Goal: Information Seeking & Learning: Check status

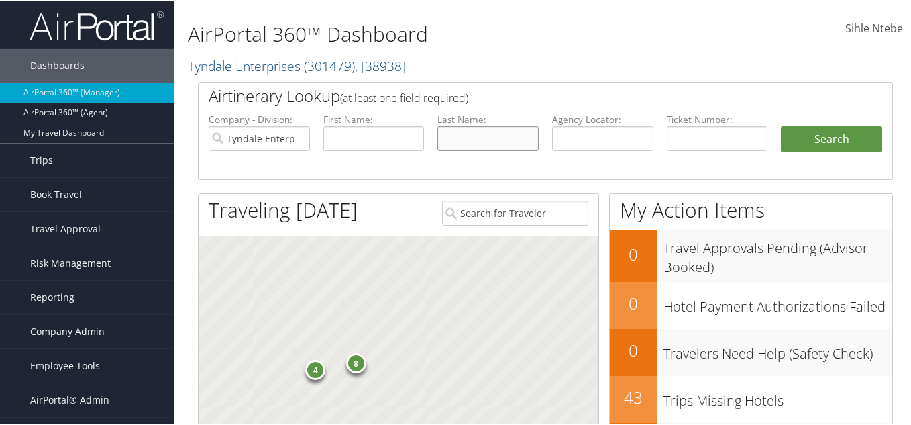
click at [457, 136] on input "text" at bounding box center [487, 137] width 101 height 25
paste input "[PERSON_NAME]"
type input "[PERSON_NAME]"
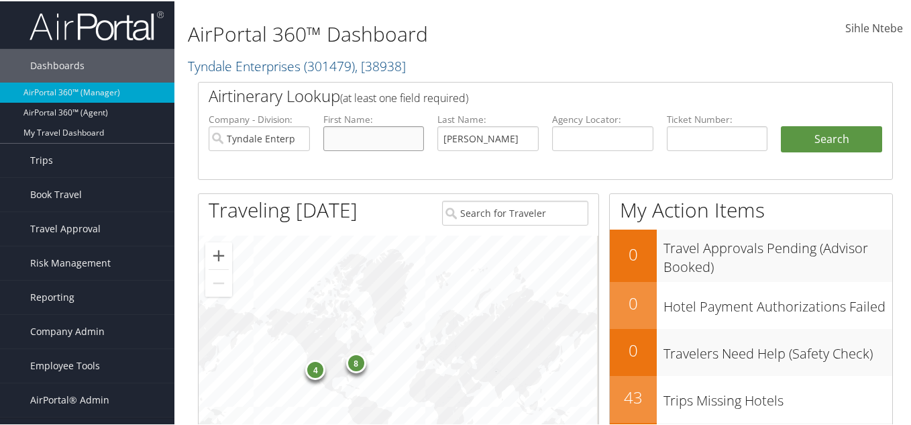
click at [372, 132] on input "text" at bounding box center [373, 137] width 101 height 25
paste input "Krister"
type input "Krister"
click at [296, 137] on input "Tyndale Enterprises" at bounding box center [259, 137] width 101 height 25
click at [802, 142] on button "Search" at bounding box center [831, 138] width 101 height 27
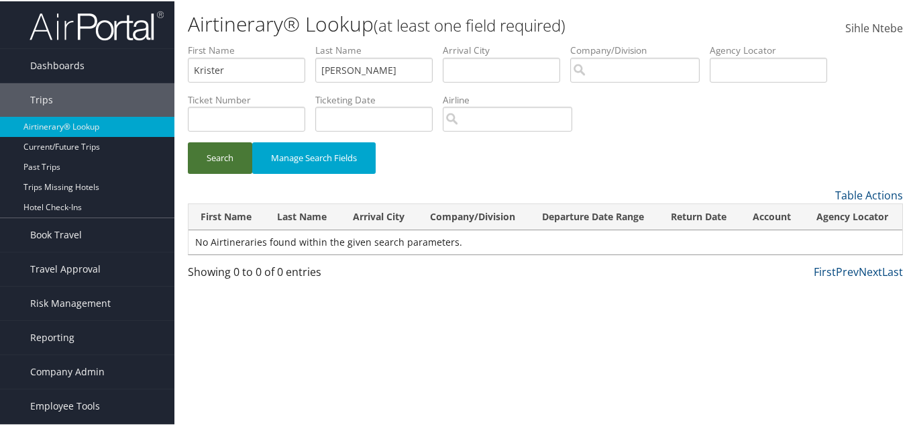
click at [231, 156] on button "Search" at bounding box center [220, 157] width 64 height 32
